Goal: Navigation & Orientation: Find specific page/section

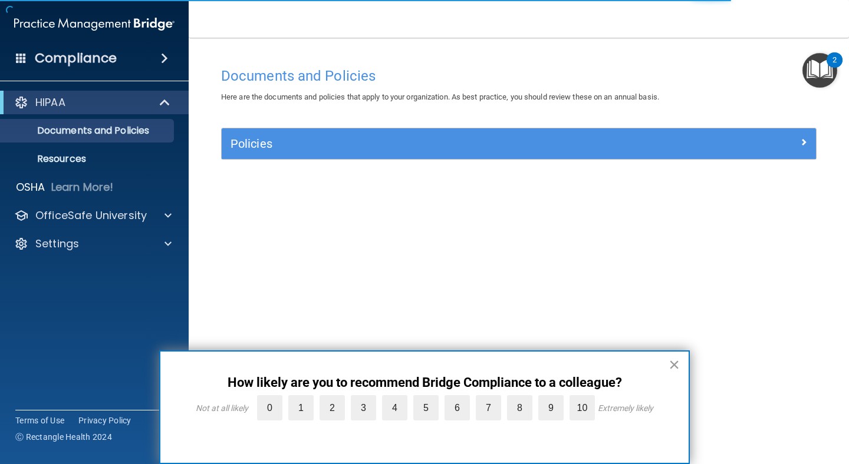
click at [672, 370] on button "×" at bounding box center [673, 364] width 11 height 19
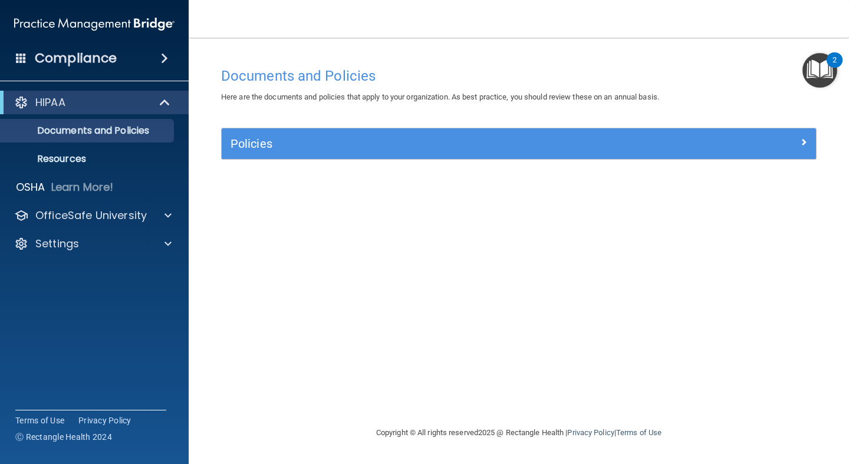
click at [118, 58] on div "Compliance" at bounding box center [94, 58] width 189 height 26
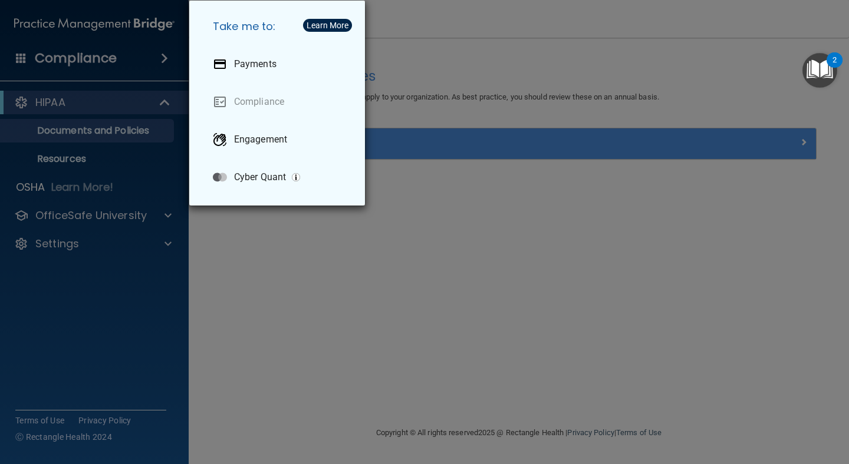
click at [151, 105] on div "Take me to: Payments Compliance Engagement Cyber Quant" at bounding box center [424, 232] width 849 height 464
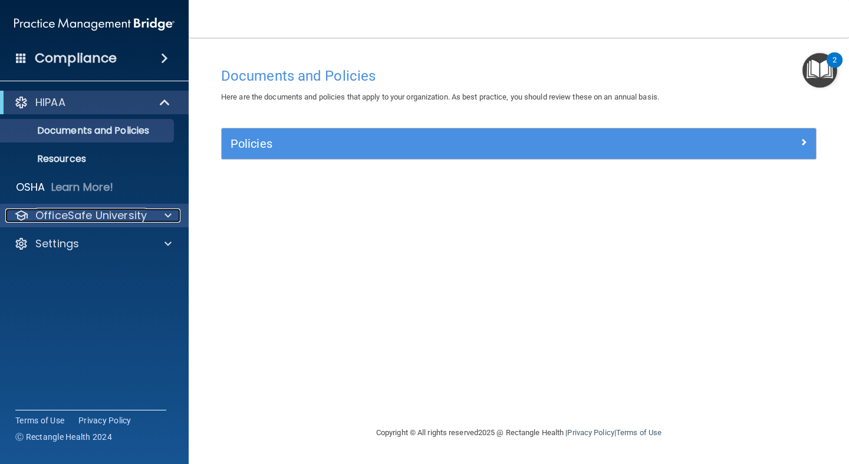
click at [164, 219] on span at bounding box center [167, 216] width 7 height 14
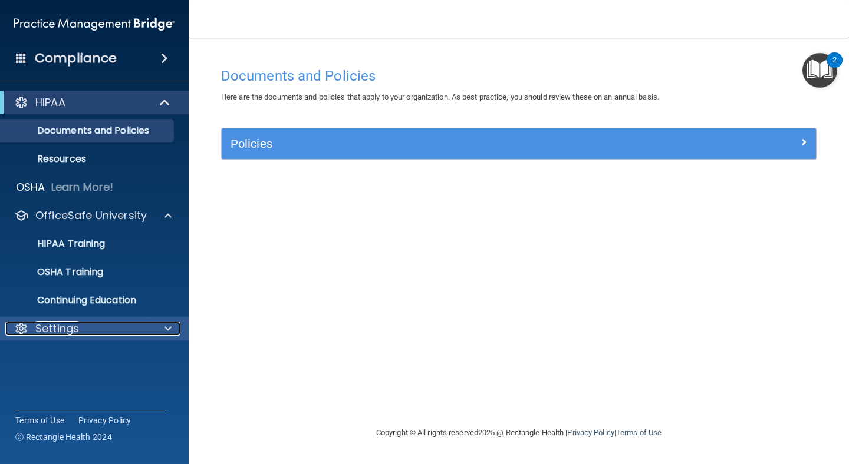
click at [160, 331] on div at bounding box center [165, 329] width 29 height 14
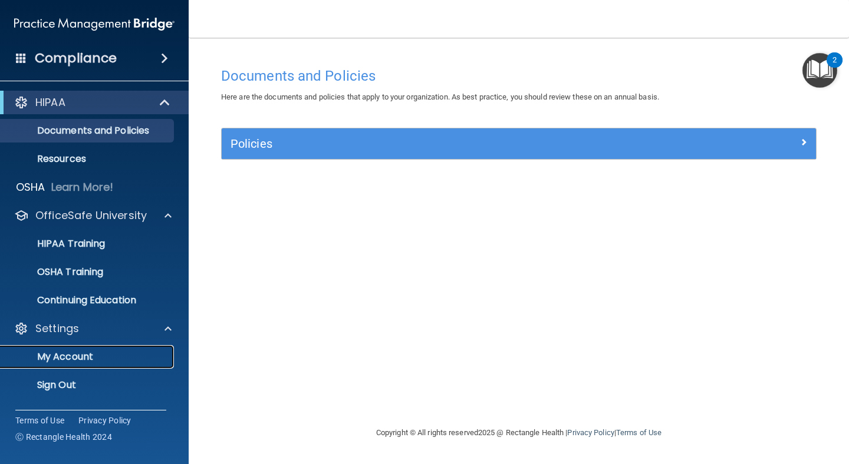
click at [98, 357] on p "My Account" at bounding box center [88, 357] width 161 height 12
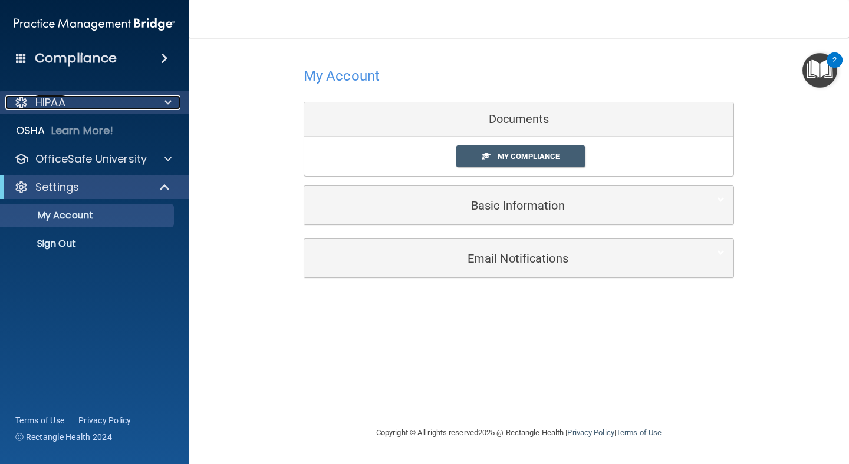
click at [166, 102] on span at bounding box center [167, 102] width 7 height 14
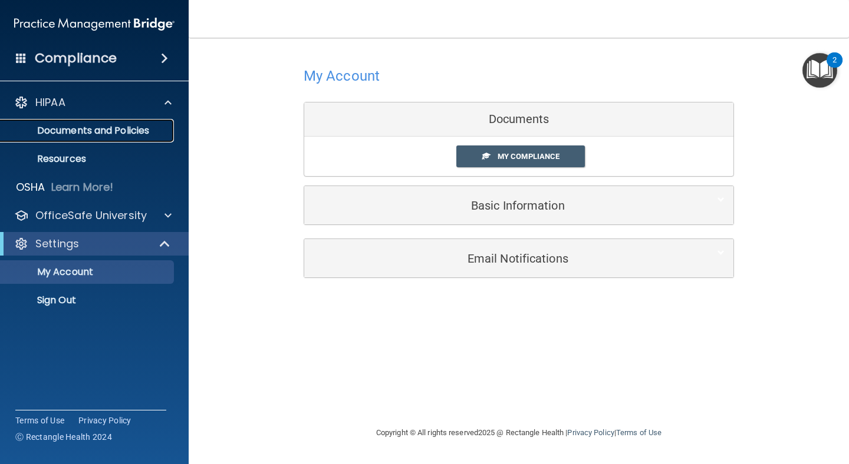
click at [153, 130] on p "Documents and Policies" at bounding box center [88, 131] width 161 height 12
